Goal: Information Seeking & Learning: Learn about a topic

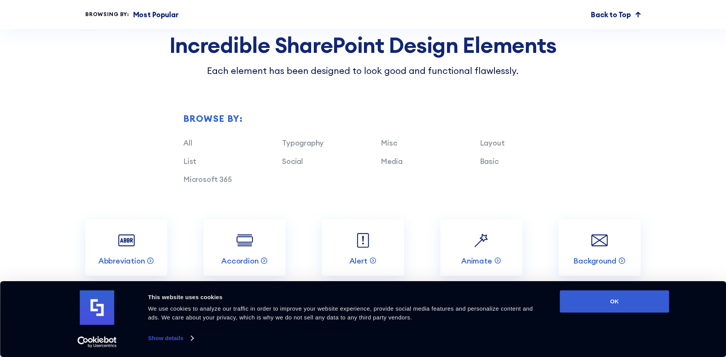
scroll to position [804, 0]
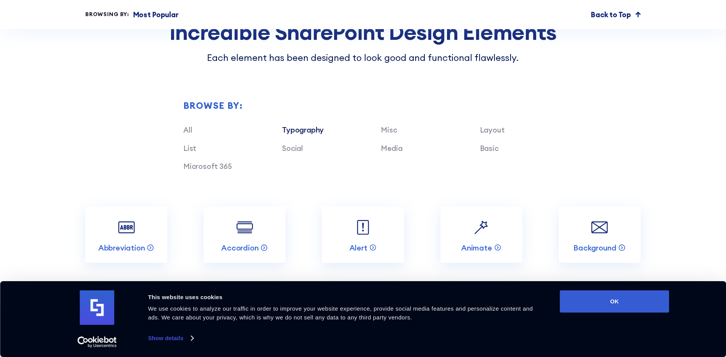
click at [307, 134] on link "Typography" at bounding box center [303, 129] width 42 height 9
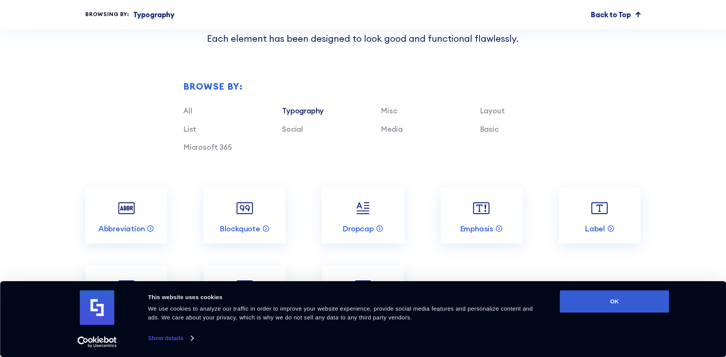
scroll to position [881, 0]
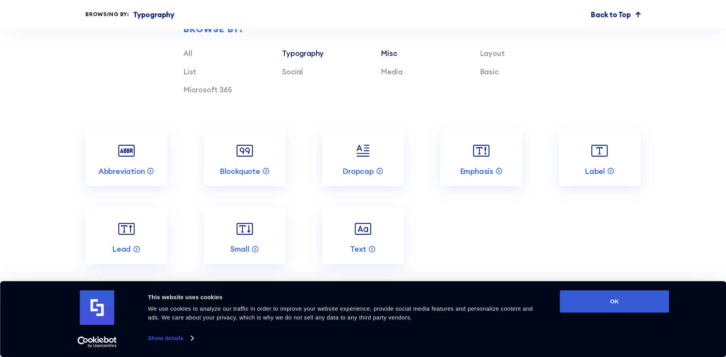
click at [386, 58] on link "Misc" at bounding box center [389, 53] width 16 height 9
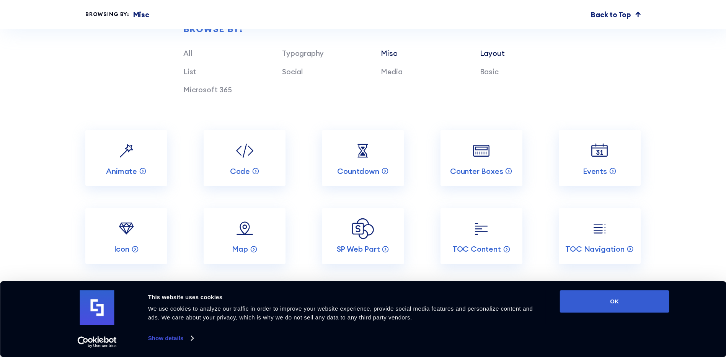
click at [489, 58] on link "Layout" at bounding box center [492, 53] width 25 height 9
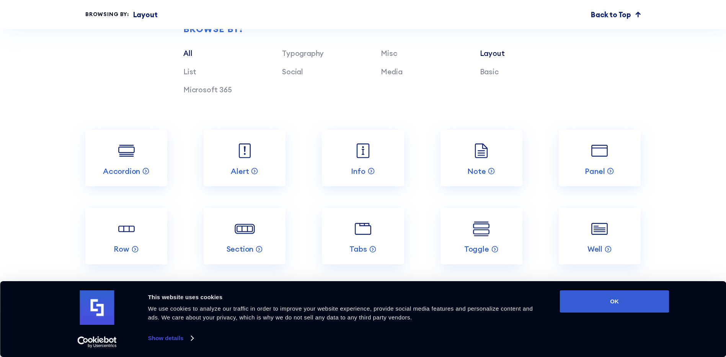
click at [188, 58] on link "All" at bounding box center [187, 53] width 9 height 9
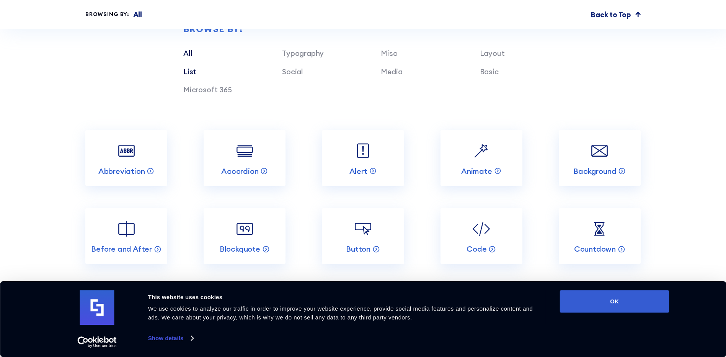
click at [185, 76] on link "List" at bounding box center [189, 71] width 13 height 9
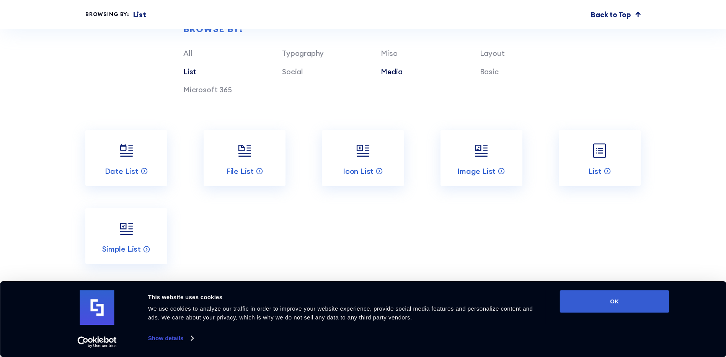
click at [391, 76] on link "Media" at bounding box center [391, 71] width 21 height 9
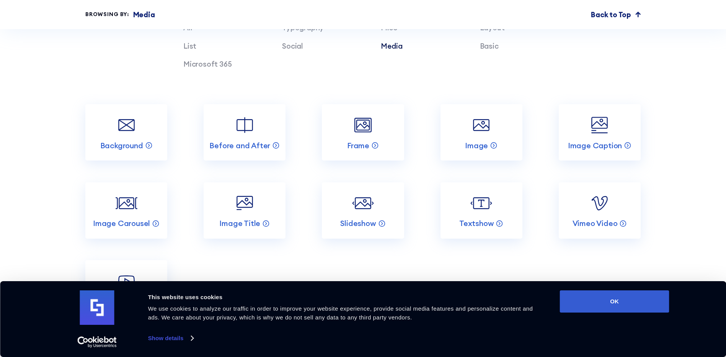
scroll to position [919, 0]
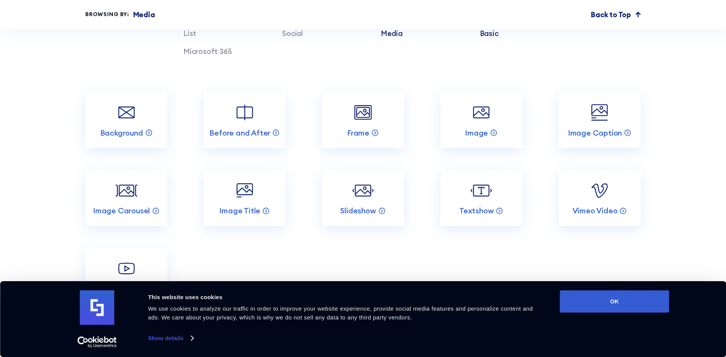
click at [492, 38] on link "Basic" at bounding box center [489, 33] width 19 height 9
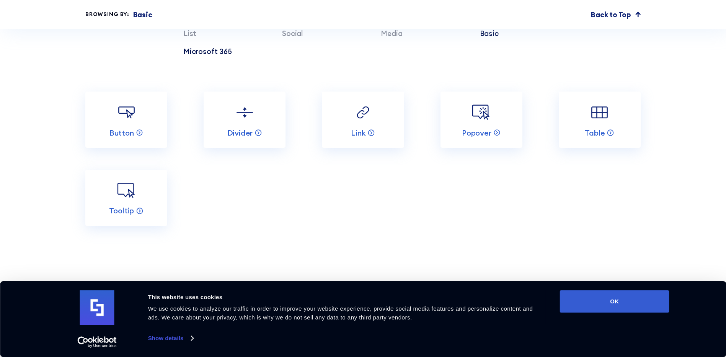
click at [205, 56] on link "Microsoft 365" at bounding box center [207, 51] width 49 height 9
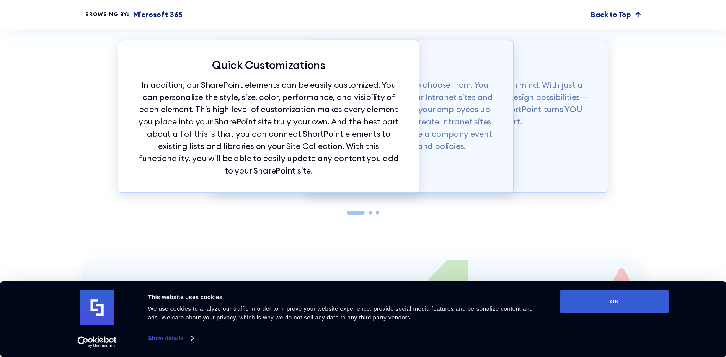
scroll to position [1187, 0]
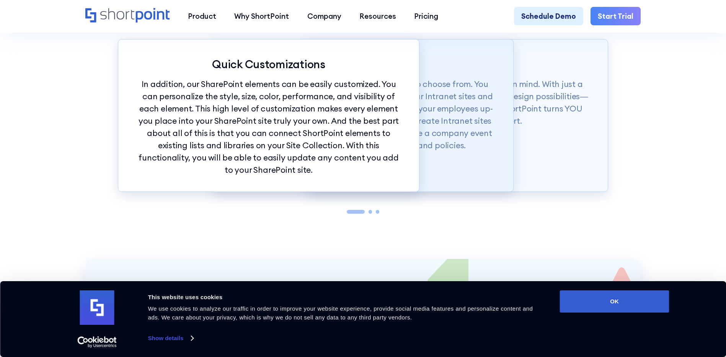
click at [459, 152] on p "To top it off, you have more than 60 elements to choose from. You can easily ad…" at bounding box center [363, 115] width 265 height 74
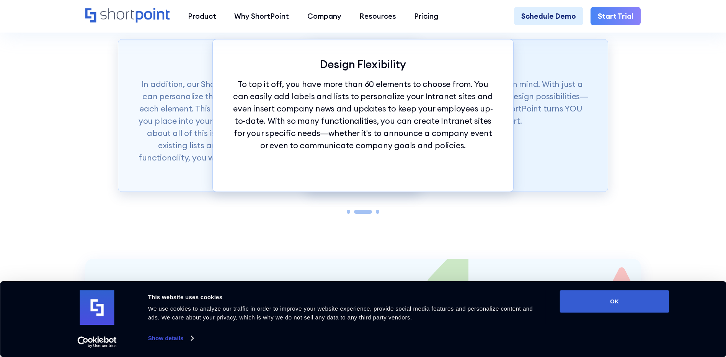
click at [544, 159] on div "Effortless Design Our SharePoint elements were made with ease in mind. With jus…" at bounding box center [457, 115] width 301 height 152
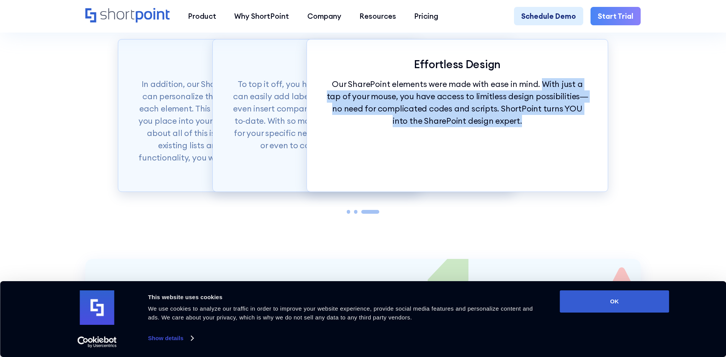
drag, startPoint x: 536, startPoint y: 93, endPoint x: 513, endPoint y: 137, distance: 49.7
click at [513, 127] on p "Our SharePoint elements were made with ease in mind. With just a tap of your mo…" at bounding box center [457, 102] width 265 height 49
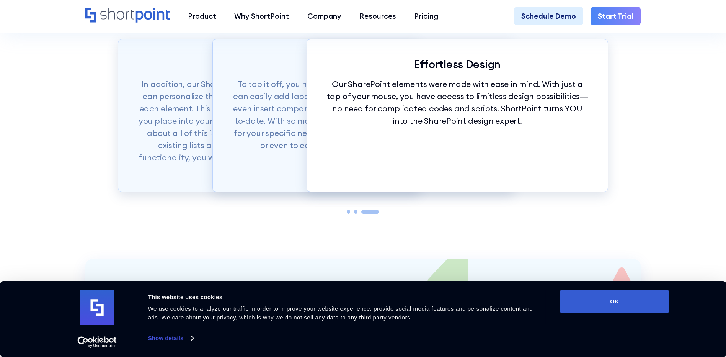
click at [615, 215] on div "SharePoint elements made just for you Take control of your designs with ShortPo…" at bounding box center [363, 105] width 726 height 307
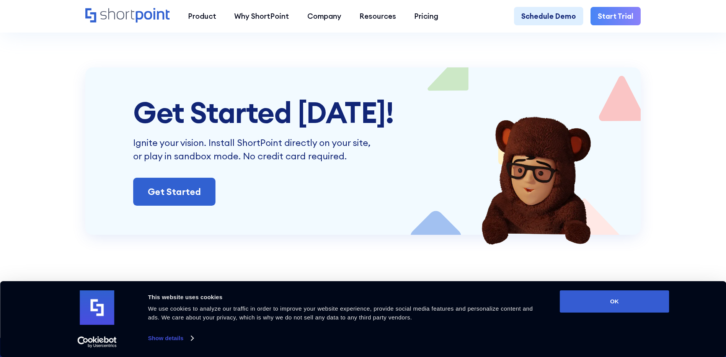
scroll to position [1570, 0]
